Goal: Task Accomplishment & Management: Use online tool/utility

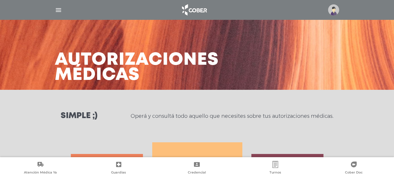
select select "**********"
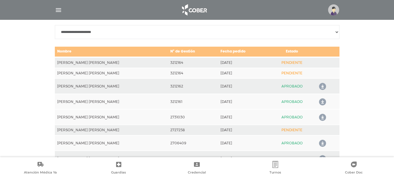
scroll to position [288, 0]
click at [195, 163] on icon at bounding box center [197, 164] width 6 height 5
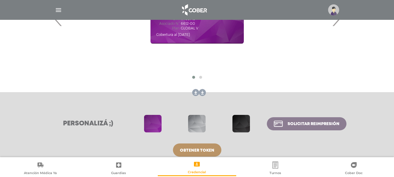
scroll to position [148, 0]
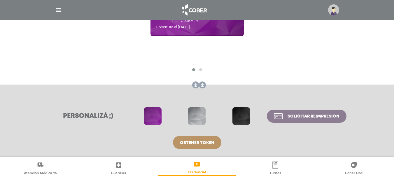
click at [243, 117] on span at bounding box center [240, 115] width 17 height 17
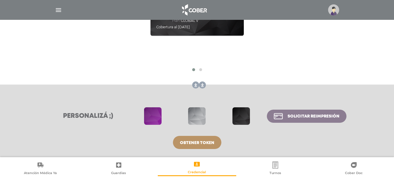
click at [199, 114] on span at bounding box center [196, 115] width 17 height 17
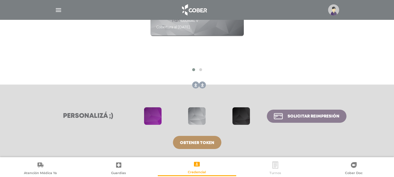
click at [280, 164] on link "Turnos" at bounding box center [275, 168] width 78 height 15
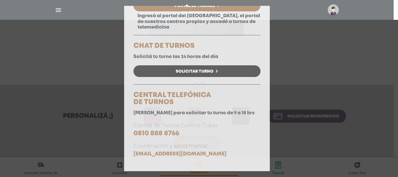
scroll to position [82, 0]
click at [203, 69] on span "Solicitar Turno" at bounding box center [195, 71] width 38 height 4
